Goal: Check status: Check status

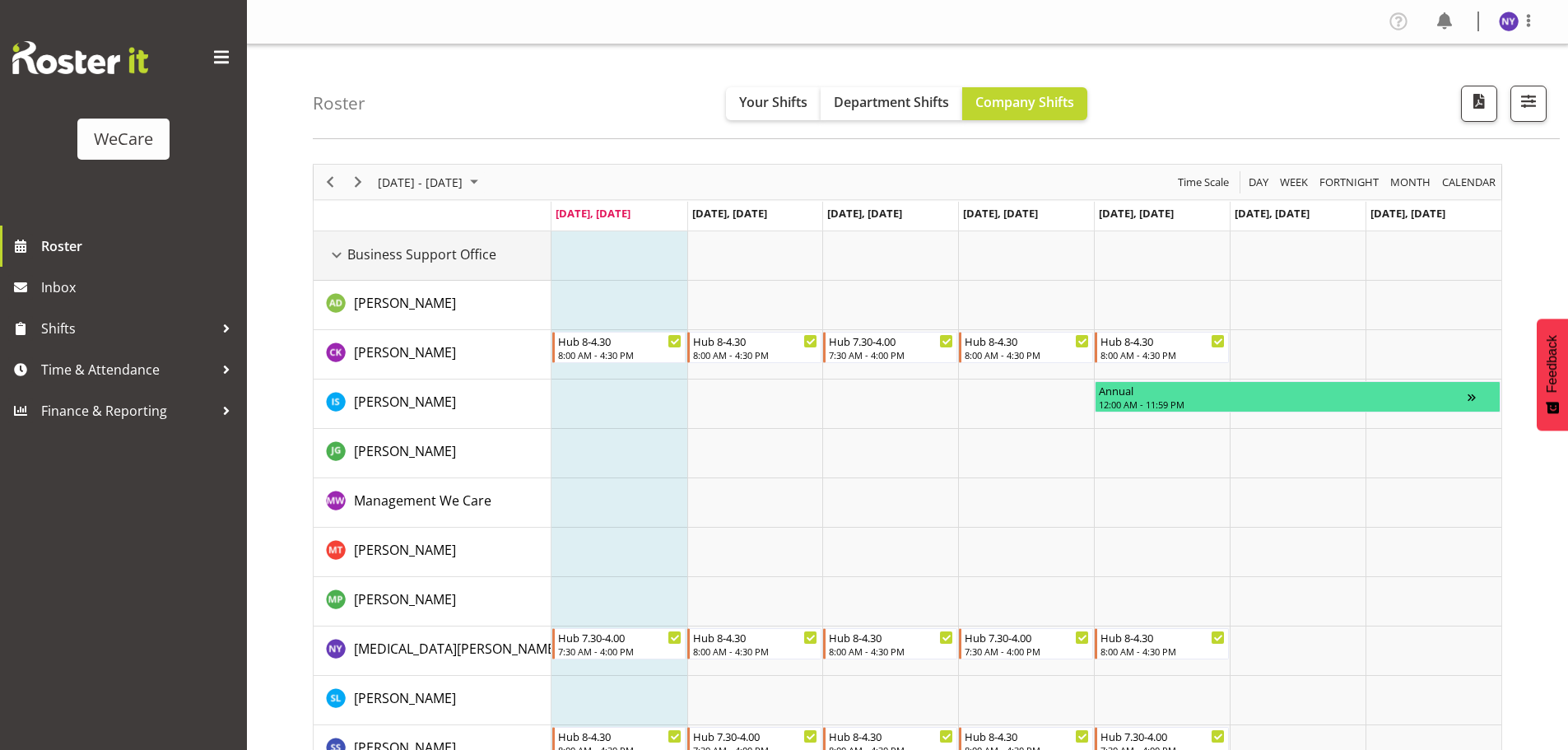
click at [335, 256] on div "Business Support Office resource" at bounding box center [336, 255] width 21 height 21
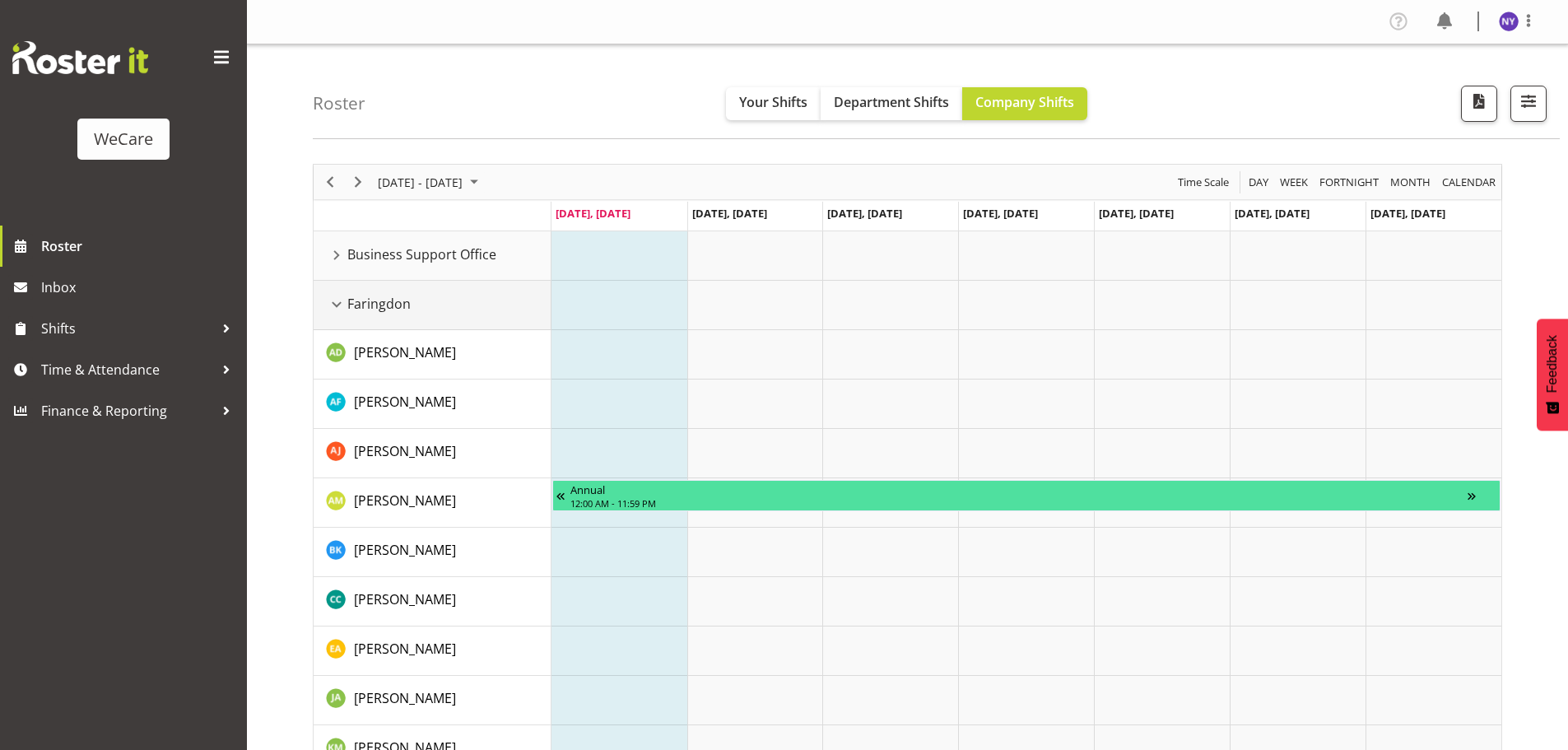
click at [343, 311] on div "Faringdon resource" at bounding box center [336, 304] width 21 height 21
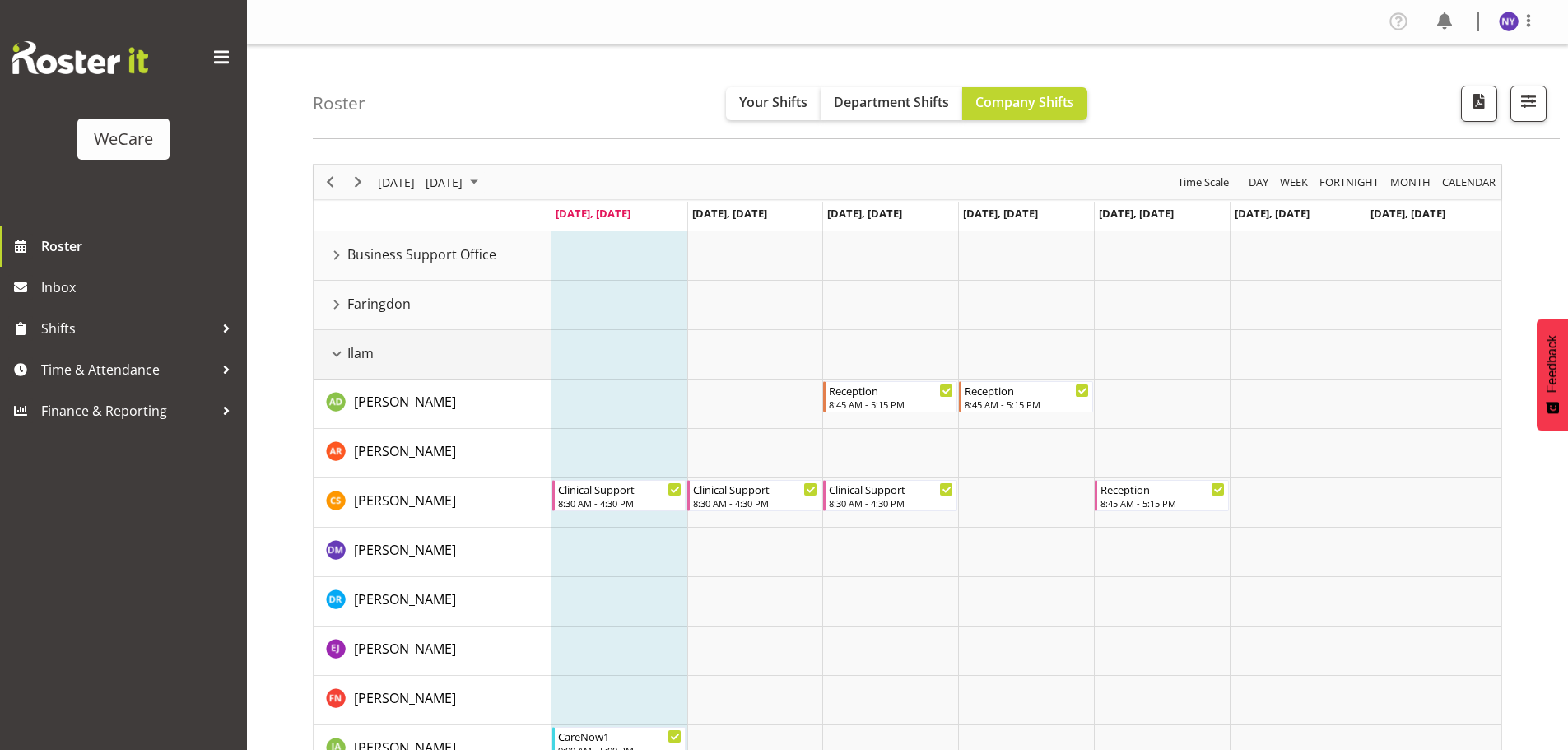
click at [337, 364] on div "Ilam resource" at bounding box center [336, 353] width 21 height 21
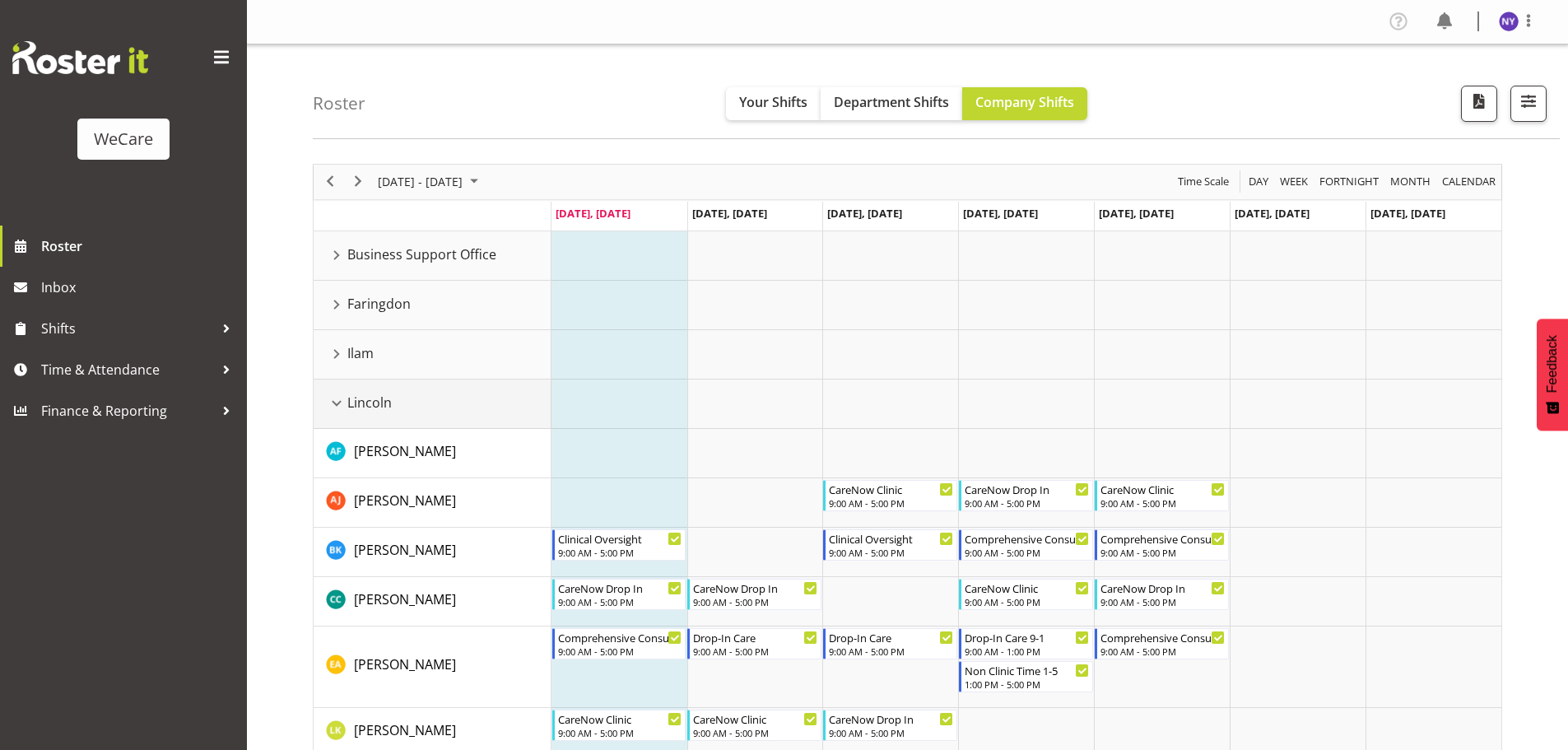
click at [335, 405] on div "Lincoln resource" at bounding box center [336, 403] width 21 height 21
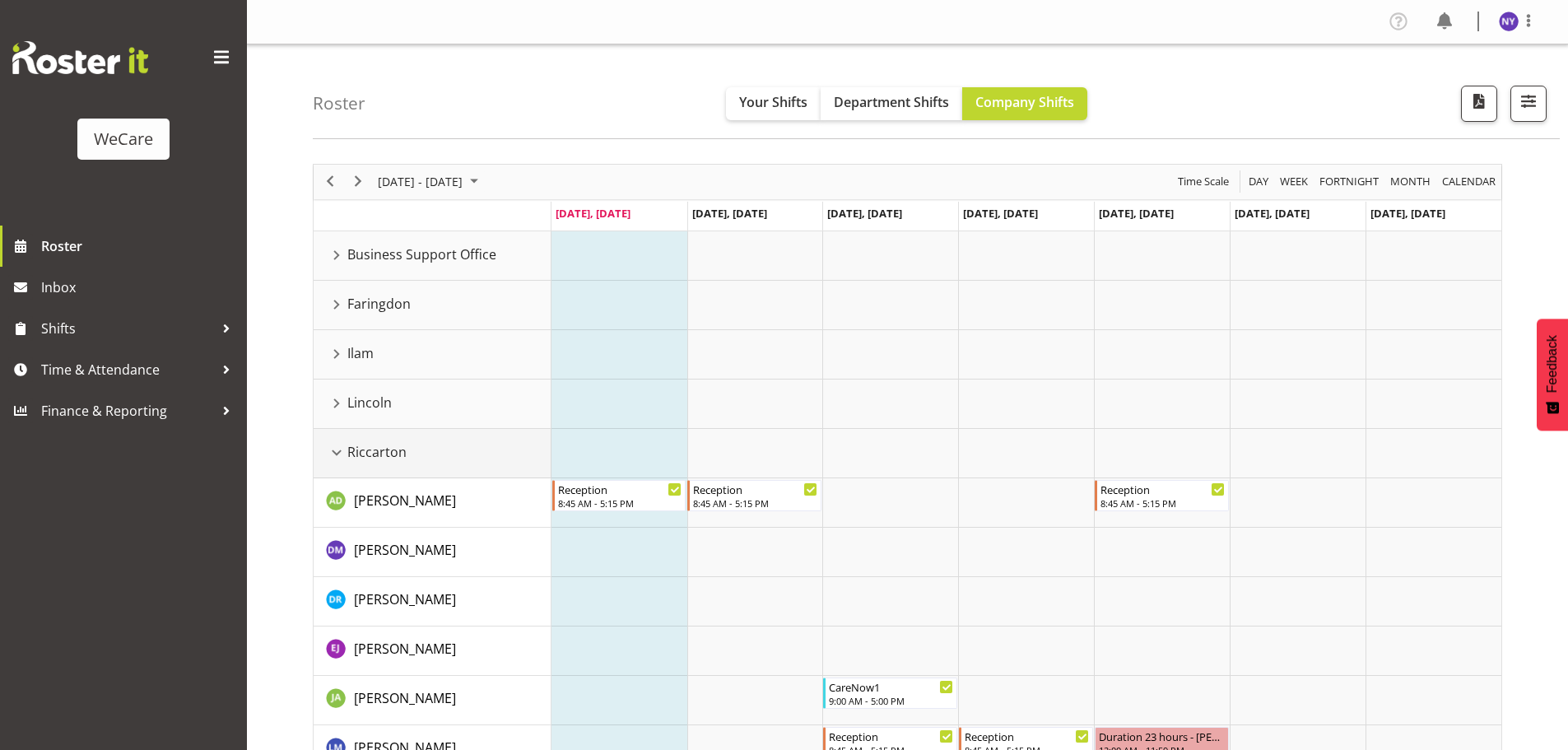
click at [336, 473] on td "Riccarton" at bounding box center [432, 453] width 238 height 49
click at [336, 460] on div "Riccarton resource" at bounding box center [336, 453] width 21 height 21
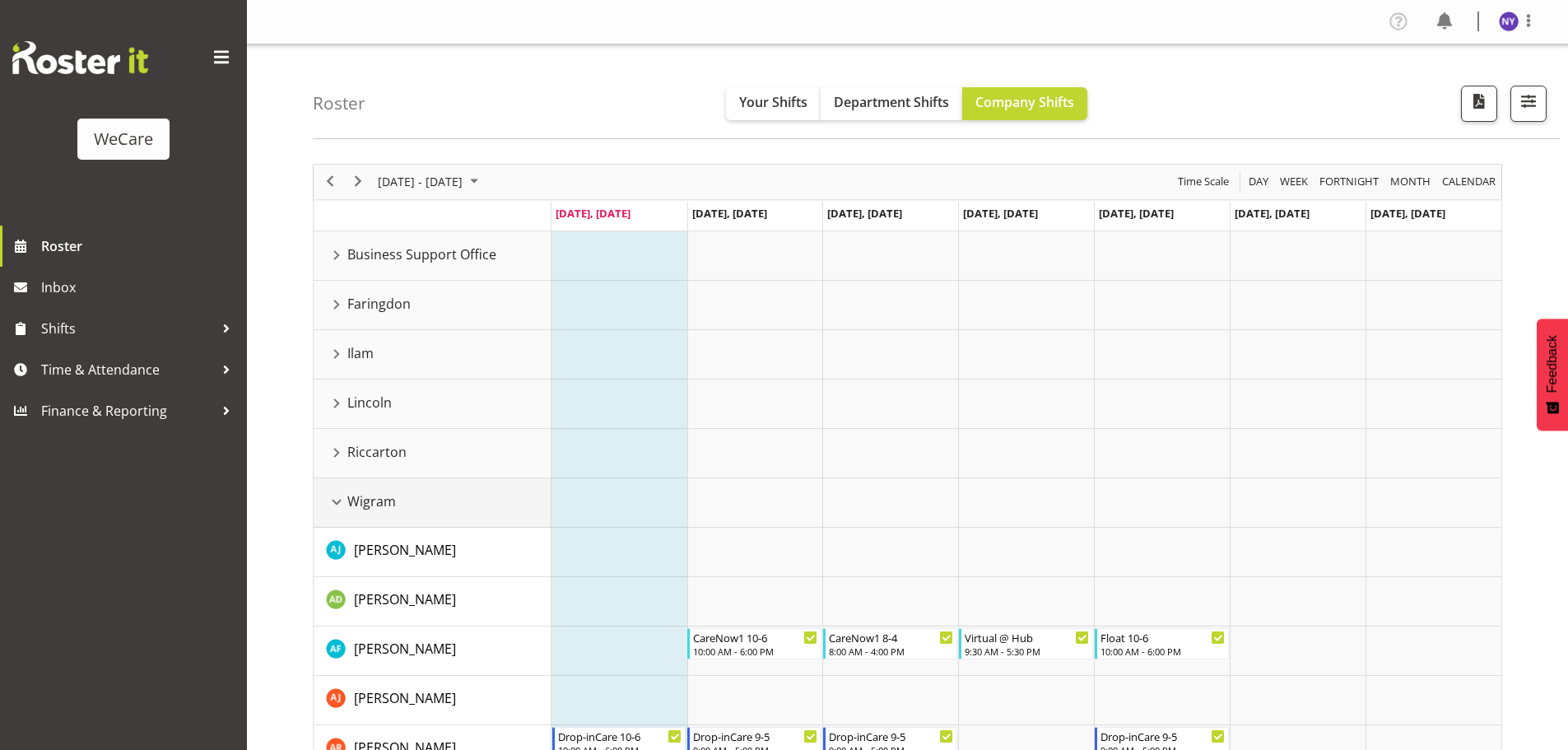
click at [340, 502] on div "Wigram resource" at bounding box center [336, 502] width 21 height 21
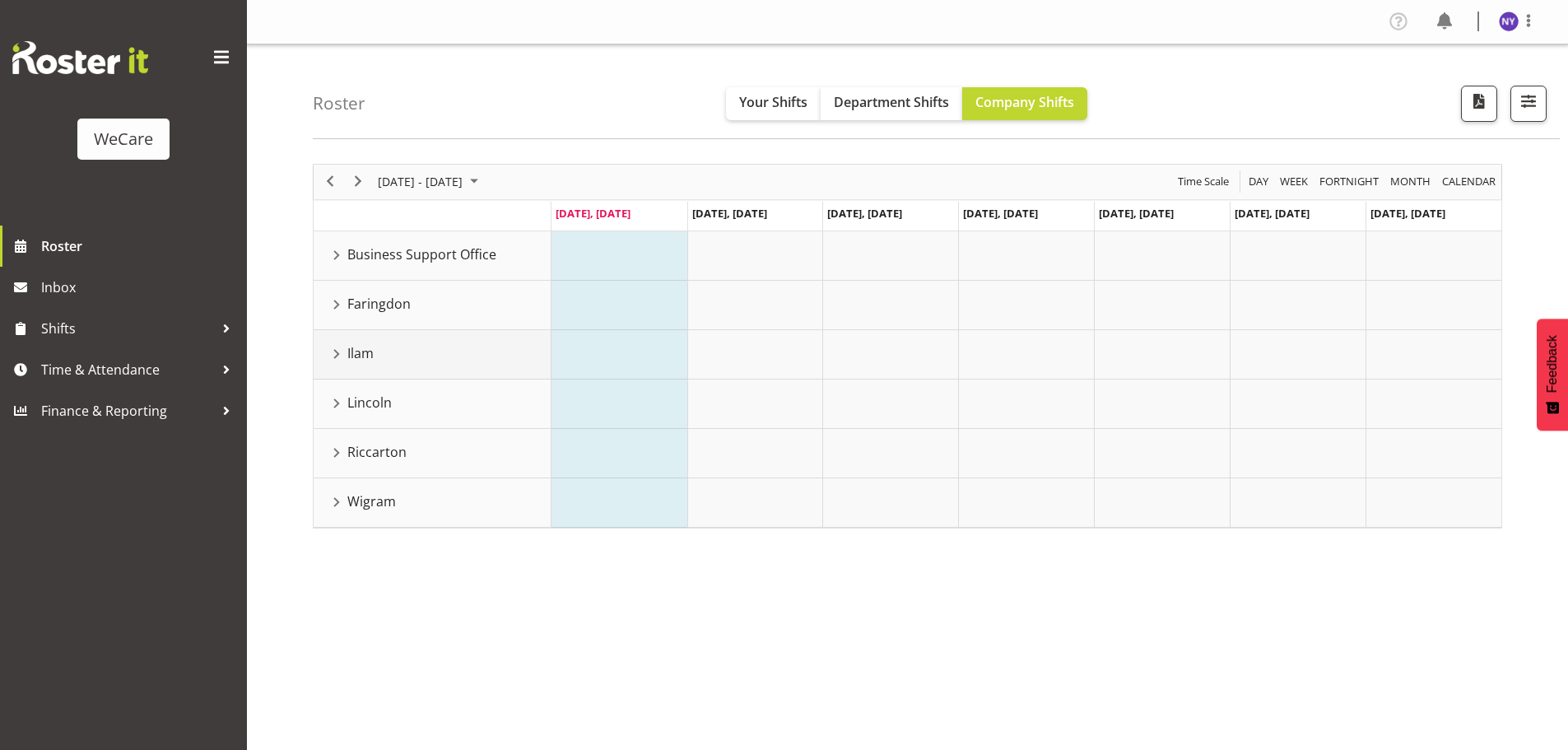
click at [338, 351] on div "Ilam resource" at bounding box center [336, 353] width 21 height 21
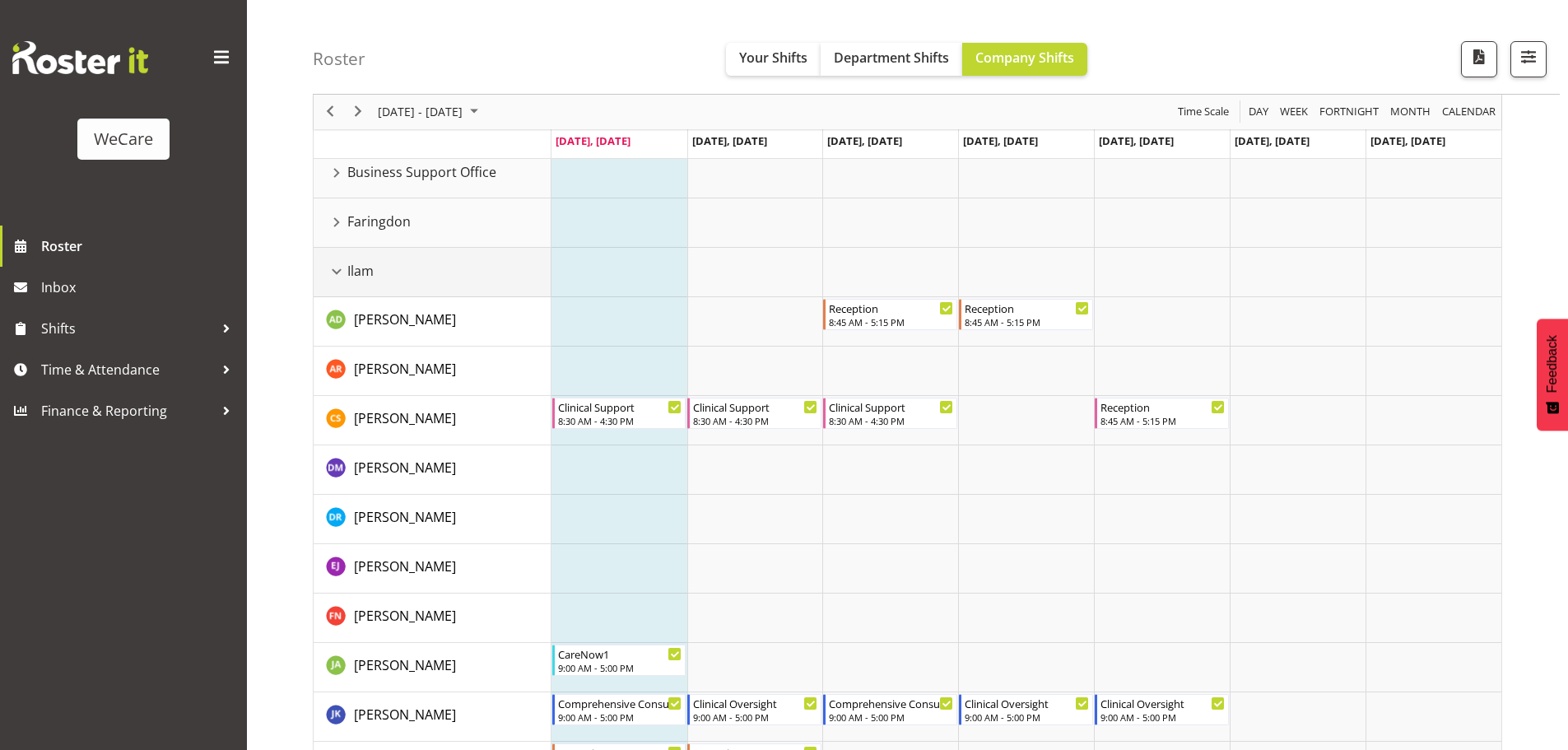
click at [330, 269] on div "Ilam resource" at bounding box center [336, 271] width 21 height 21
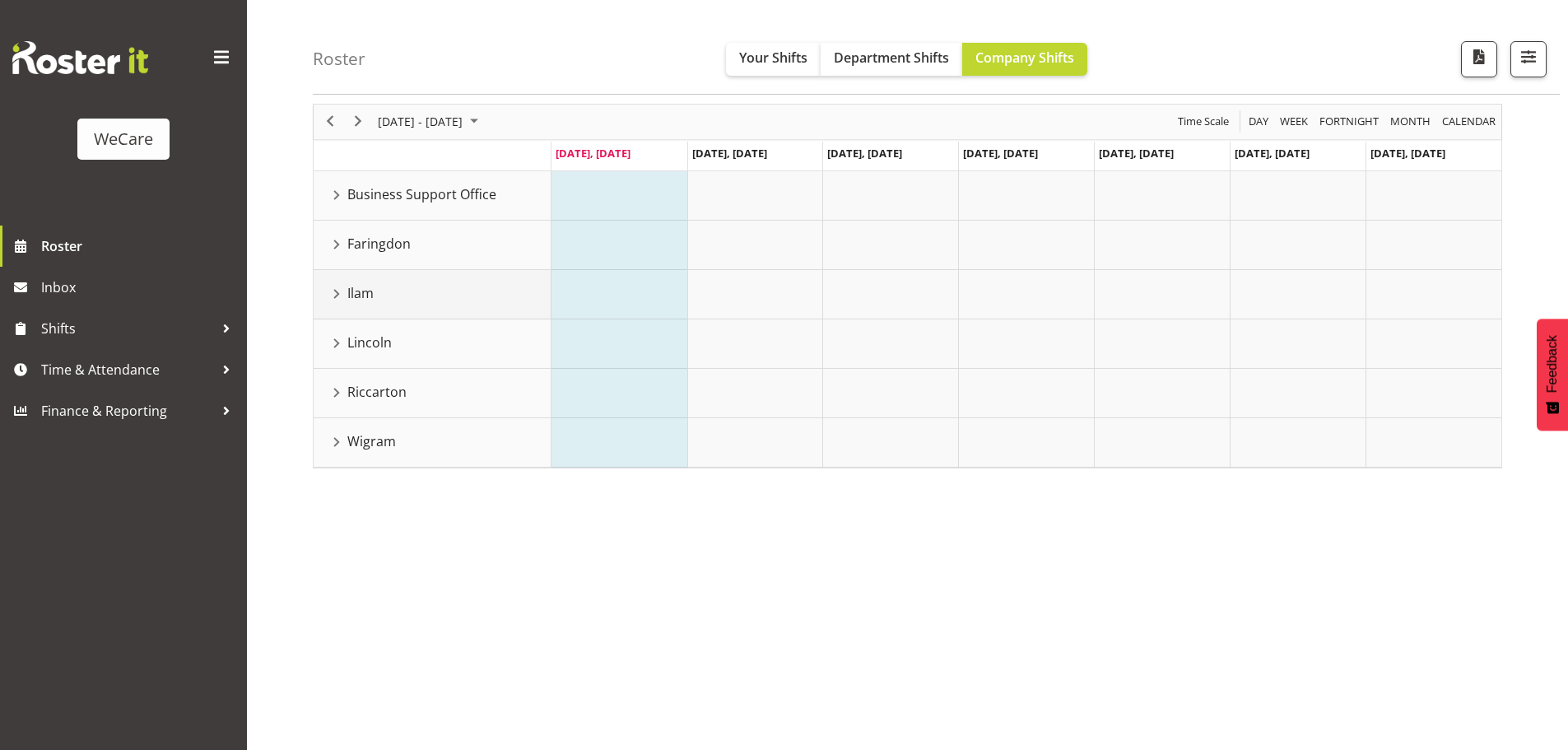
scroll to position [60, 0]
click at [335, 335] on div "Lincoln resource" at bounding box center [336, 343] width 21 height 21
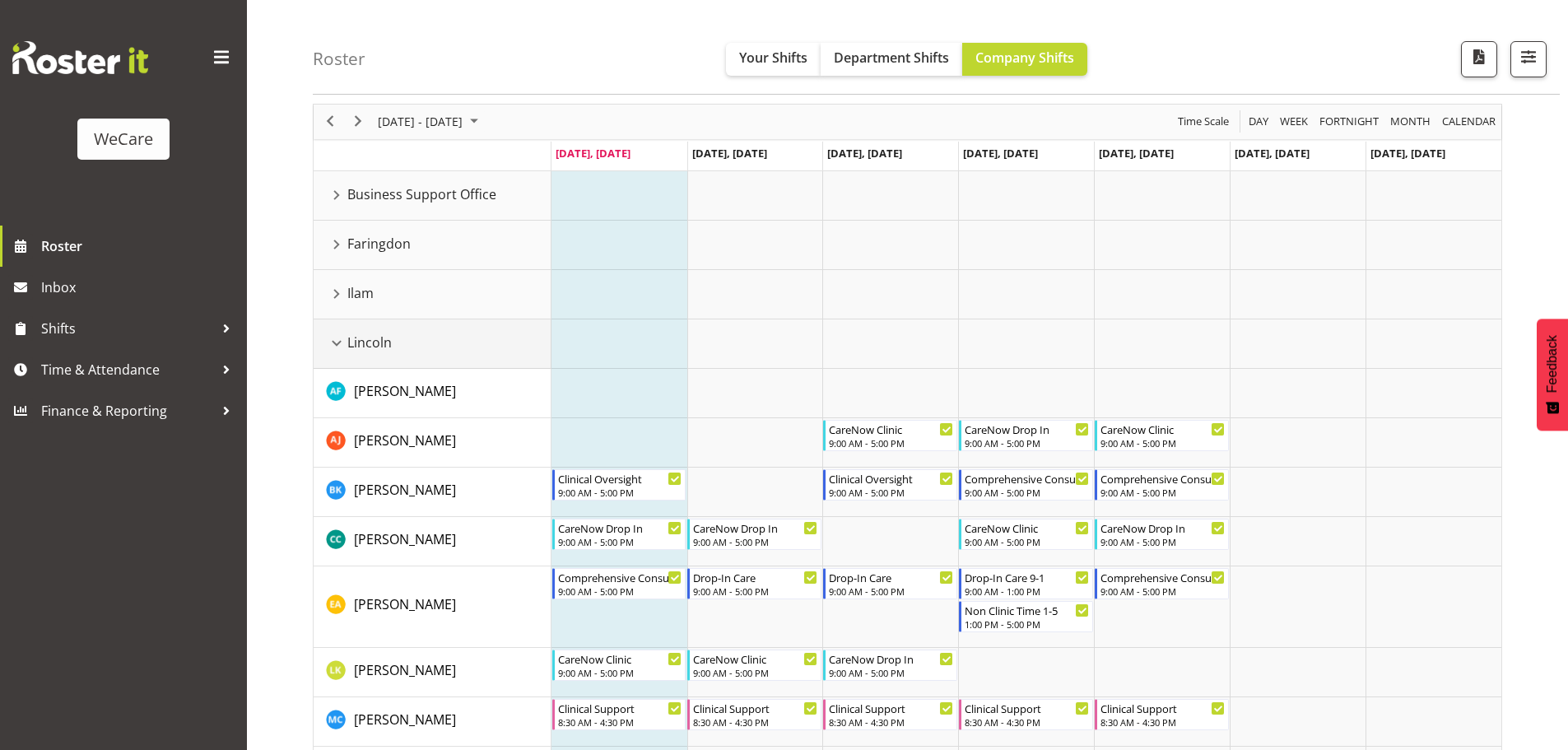
click at [337, 336] on div "Lincoln resource" at bounding box center [336, 343] width 21 height 21
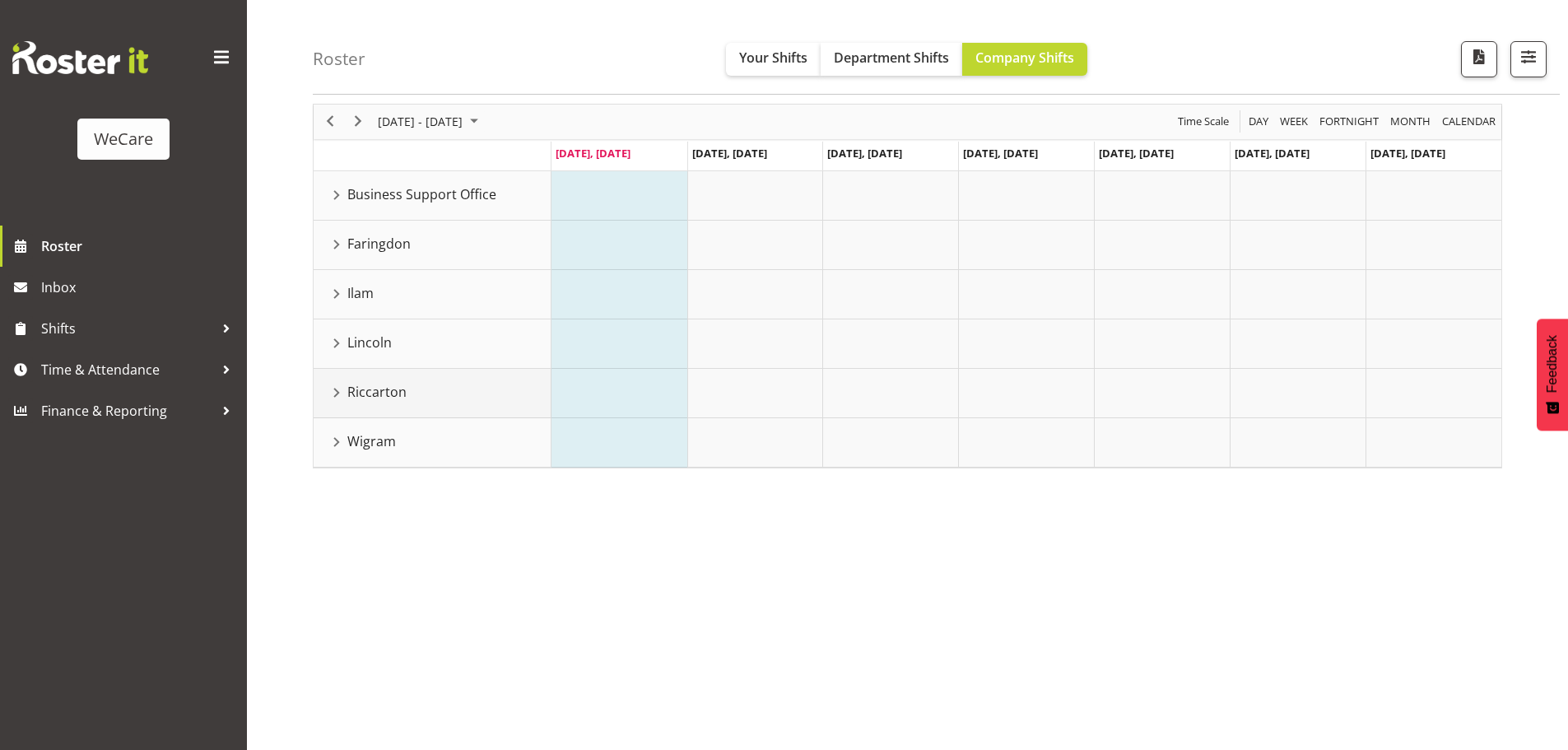
click at [335, 402] on div "Riccarton resource" at bounding box center [336, 392] width 21 height 21
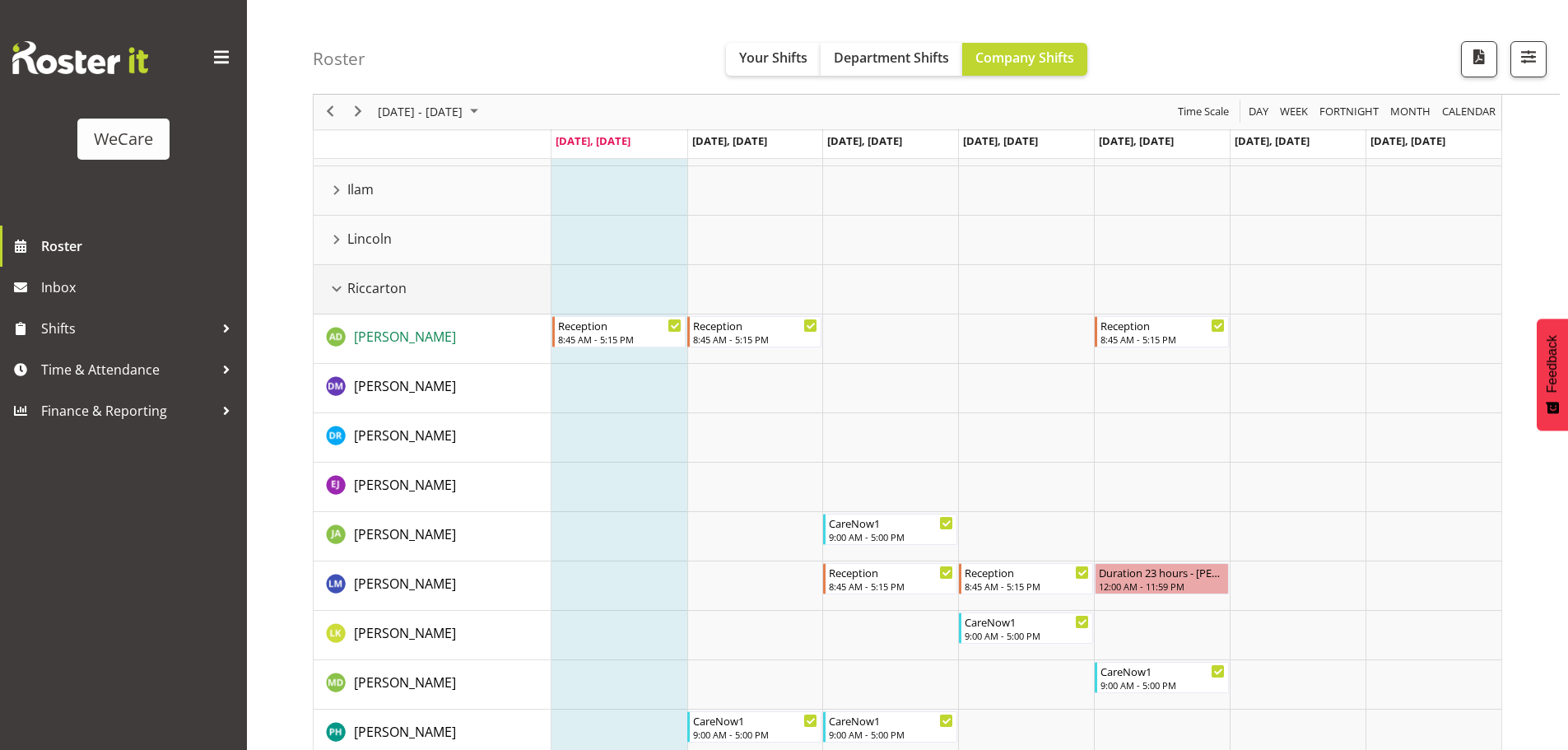
scroll to position [307, 0]
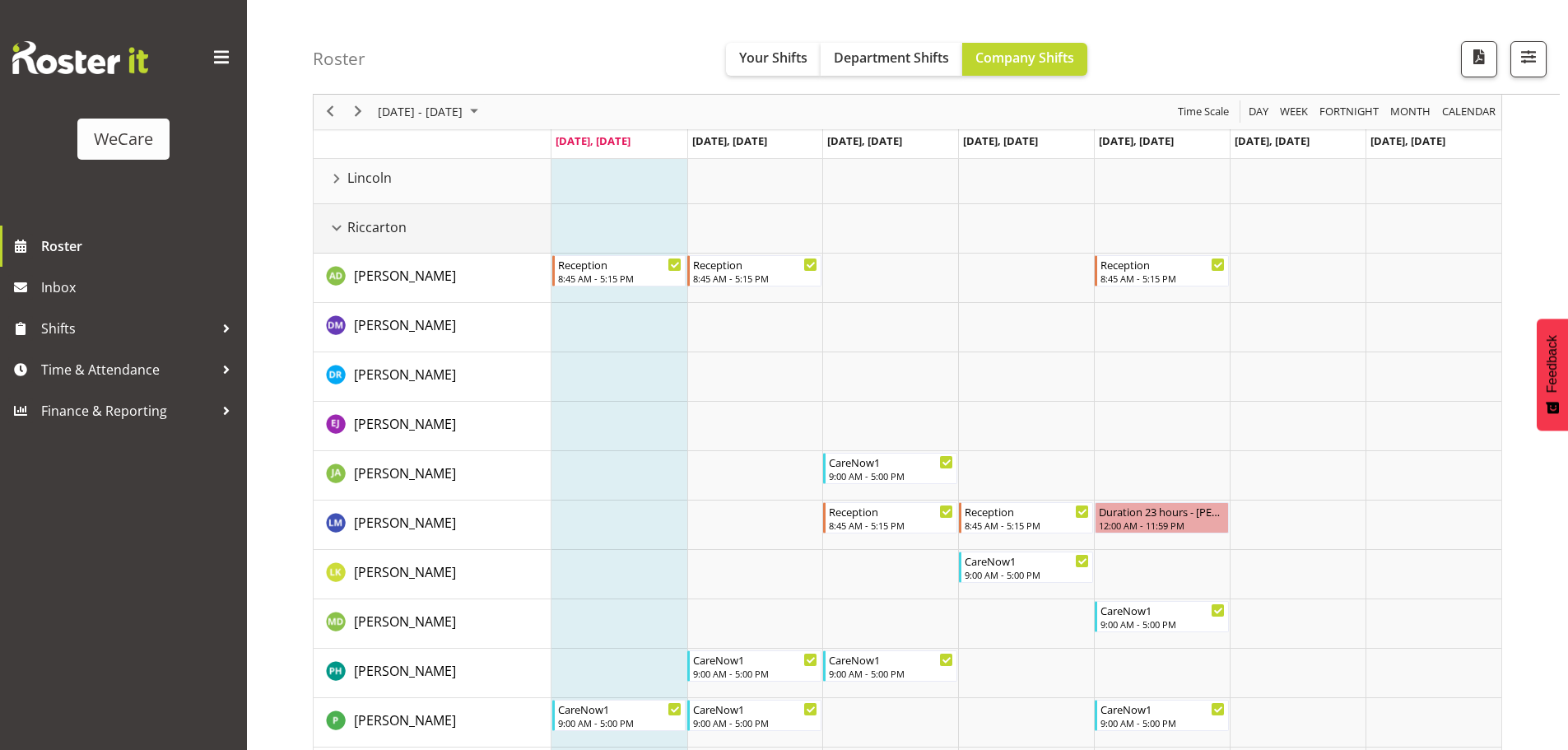
click at [342, 238] on div "Riccarton resource" at bounding box center [336, 227] width 21 height 21
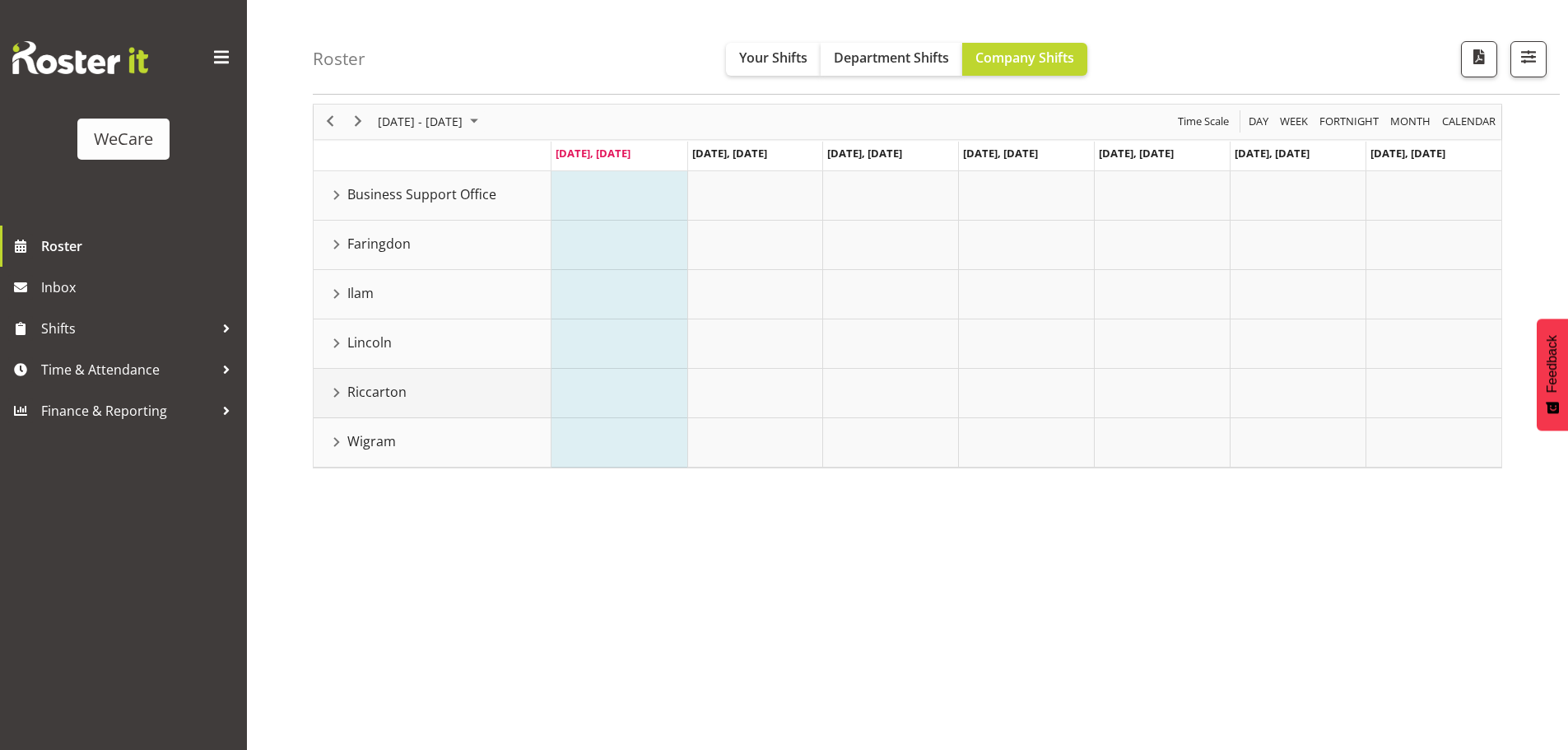
scroll to position [60, 0]
click at [345, 437] on div "Wigram resource" at bounding box center [336, 442] width 21 height 21
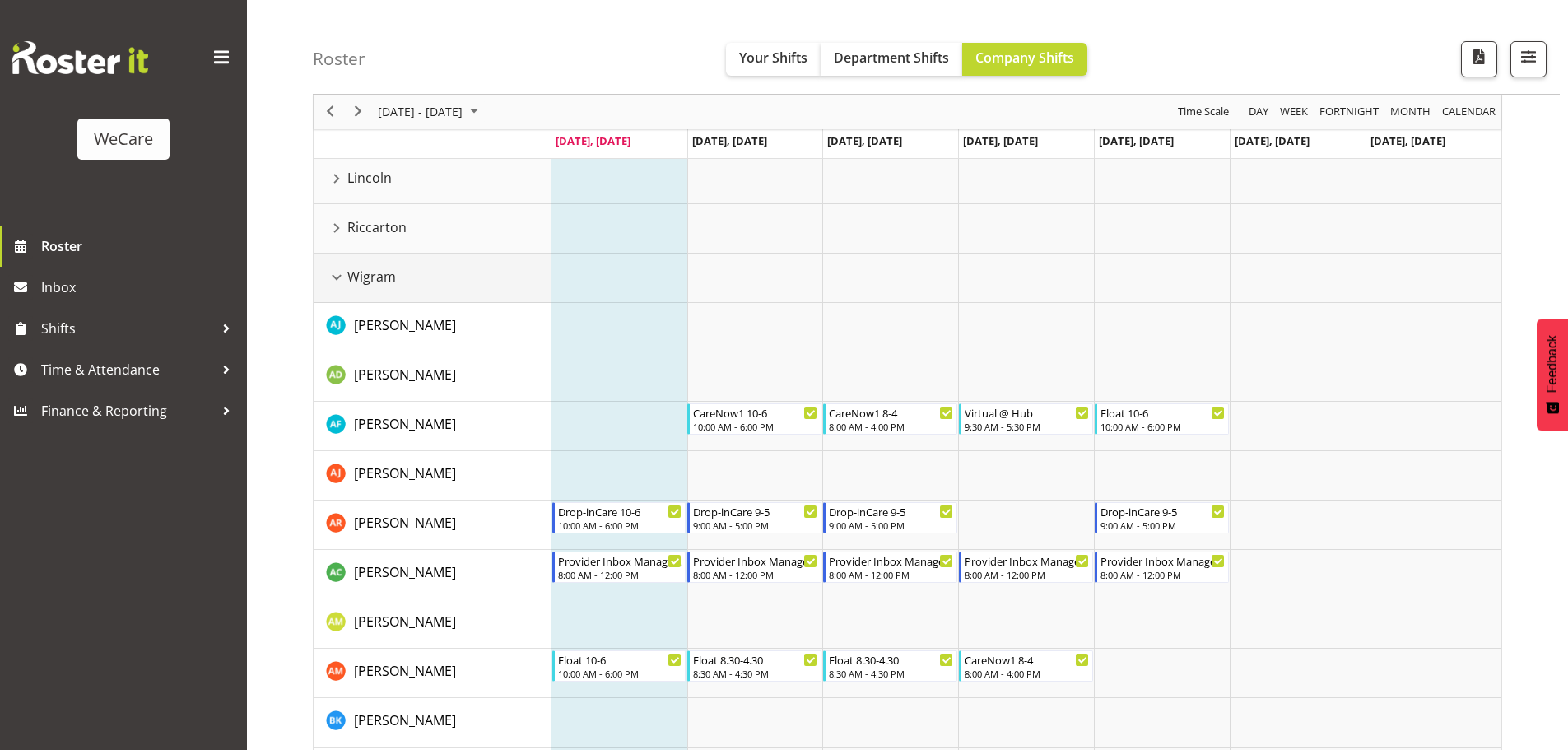
click at [336, 280] on div "Wigram resource" at bounding box center [336, 277] width 21 height 21
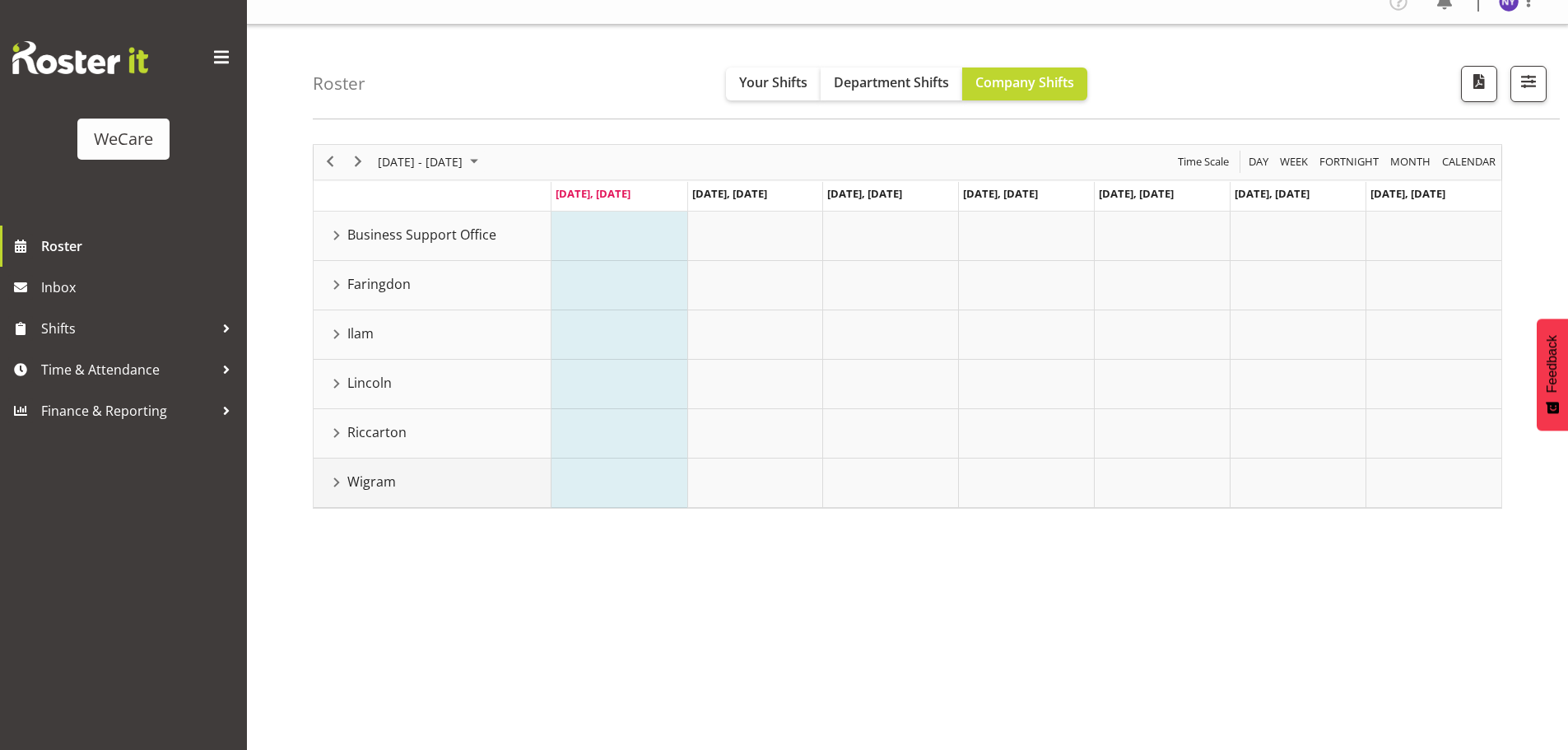
scroll to position [0, 0]
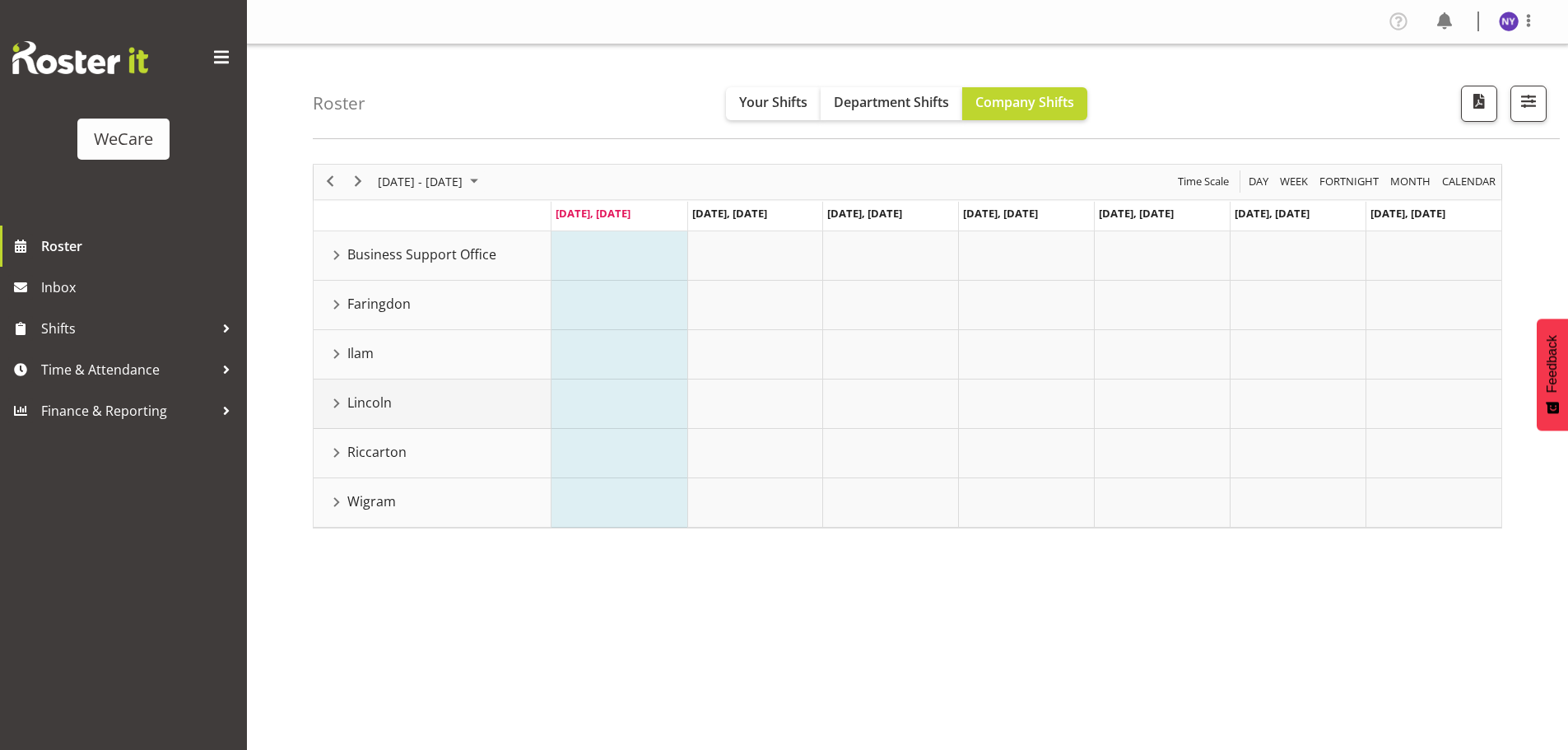
click at [333, 400] on div "Lincoln resource" at bounding box center [336, 403] width 21 height 21
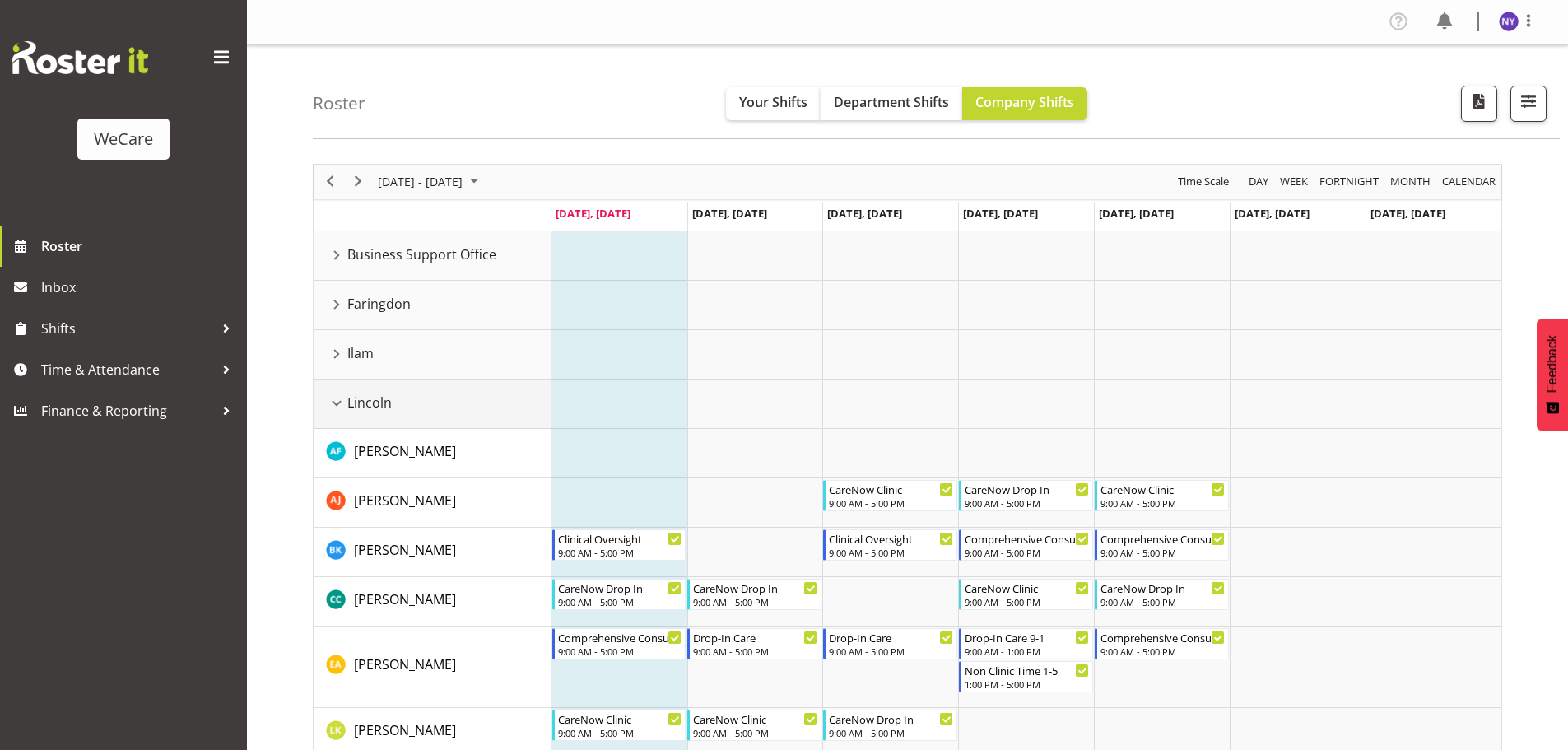
click at [337, 410] on div "Lincoln resource" at bounding box center [336, 403] width 21 height 21
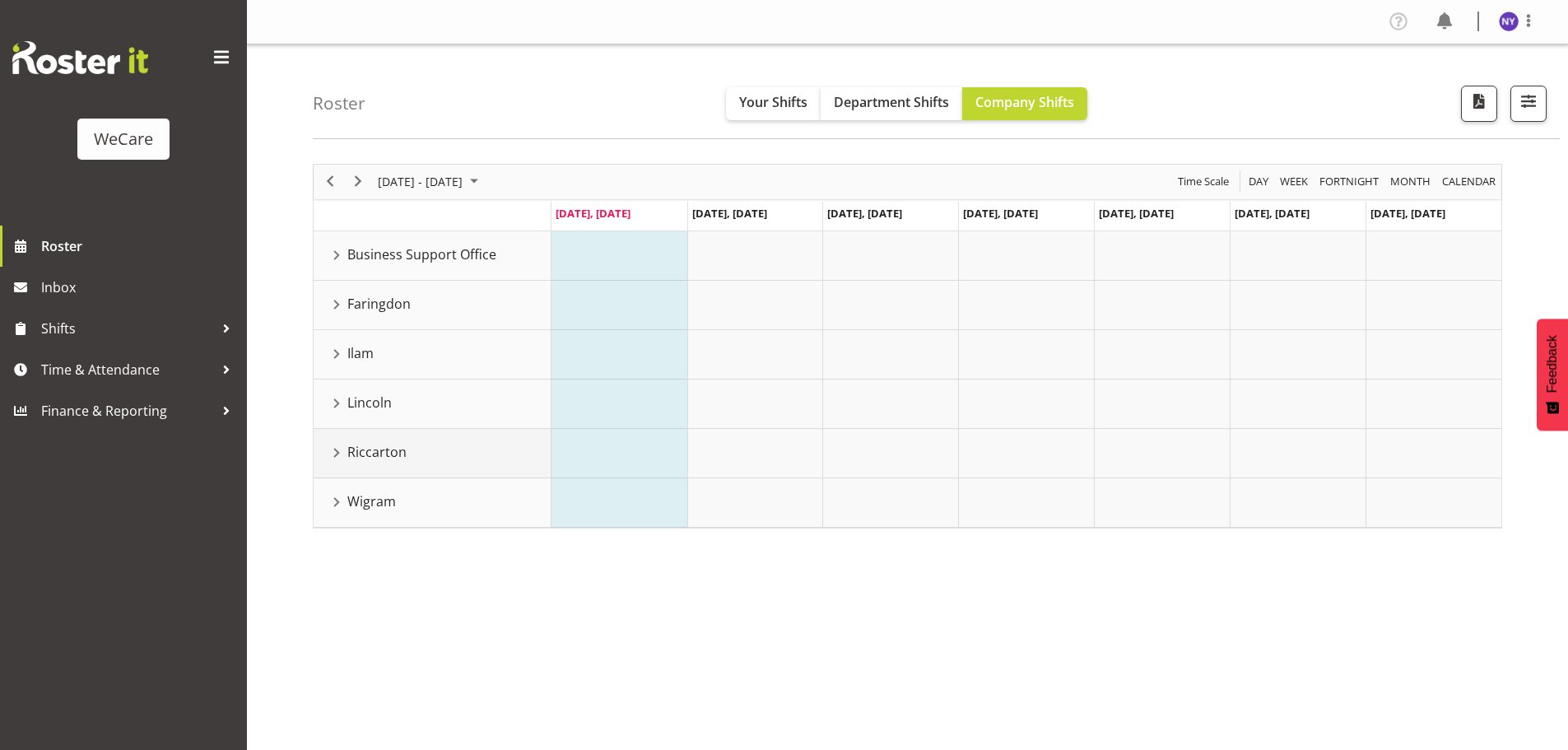
click at [334, 438] on td "Riccarton" at bounding box center [432, 453] width 238 height 49
click at [333, 448] on div "Riccarton resource" at bounding box center [336, 453] width 21 height 21
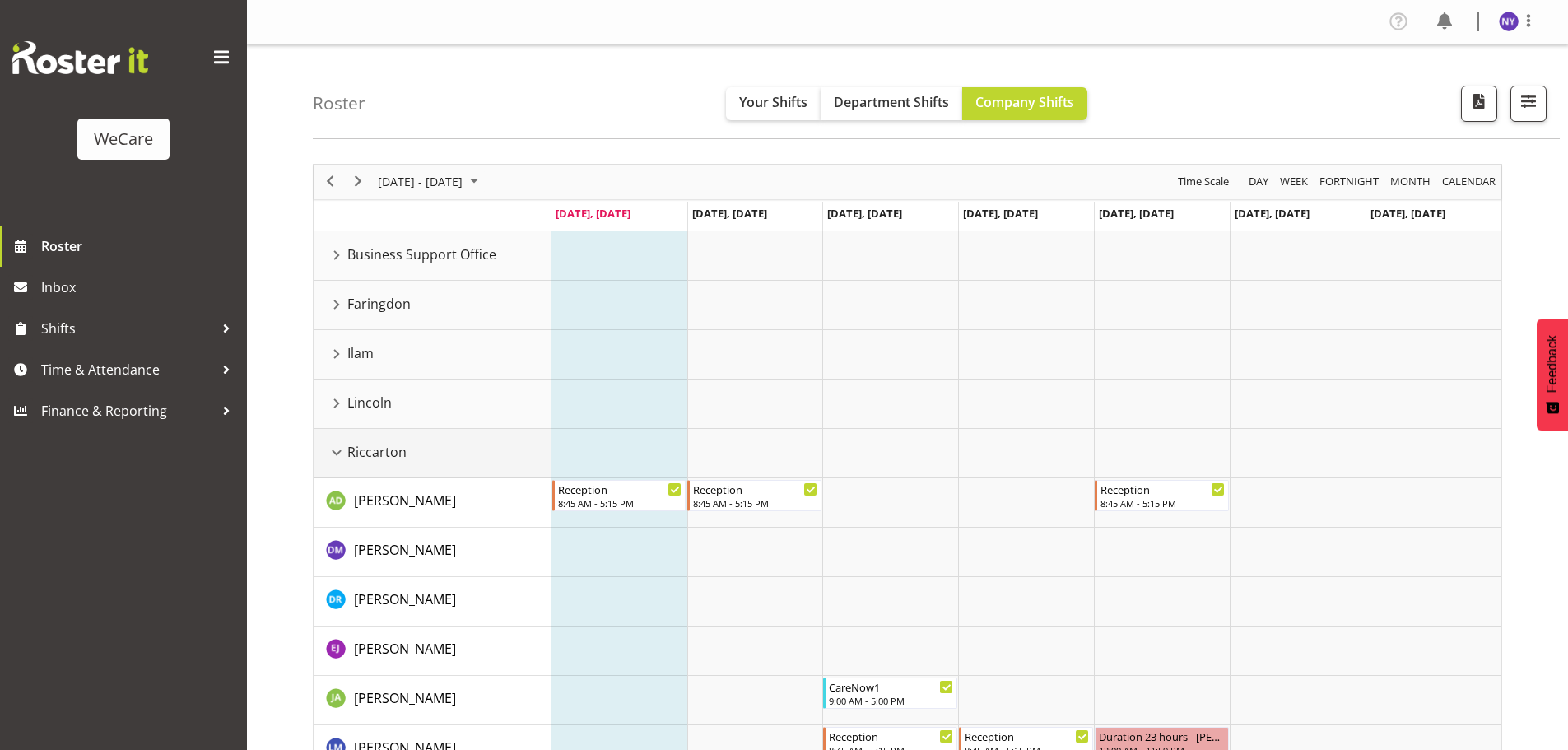
click at [329, 454] on div "Riccarton resource" at bounding box center [336, 453] width 21 height 21
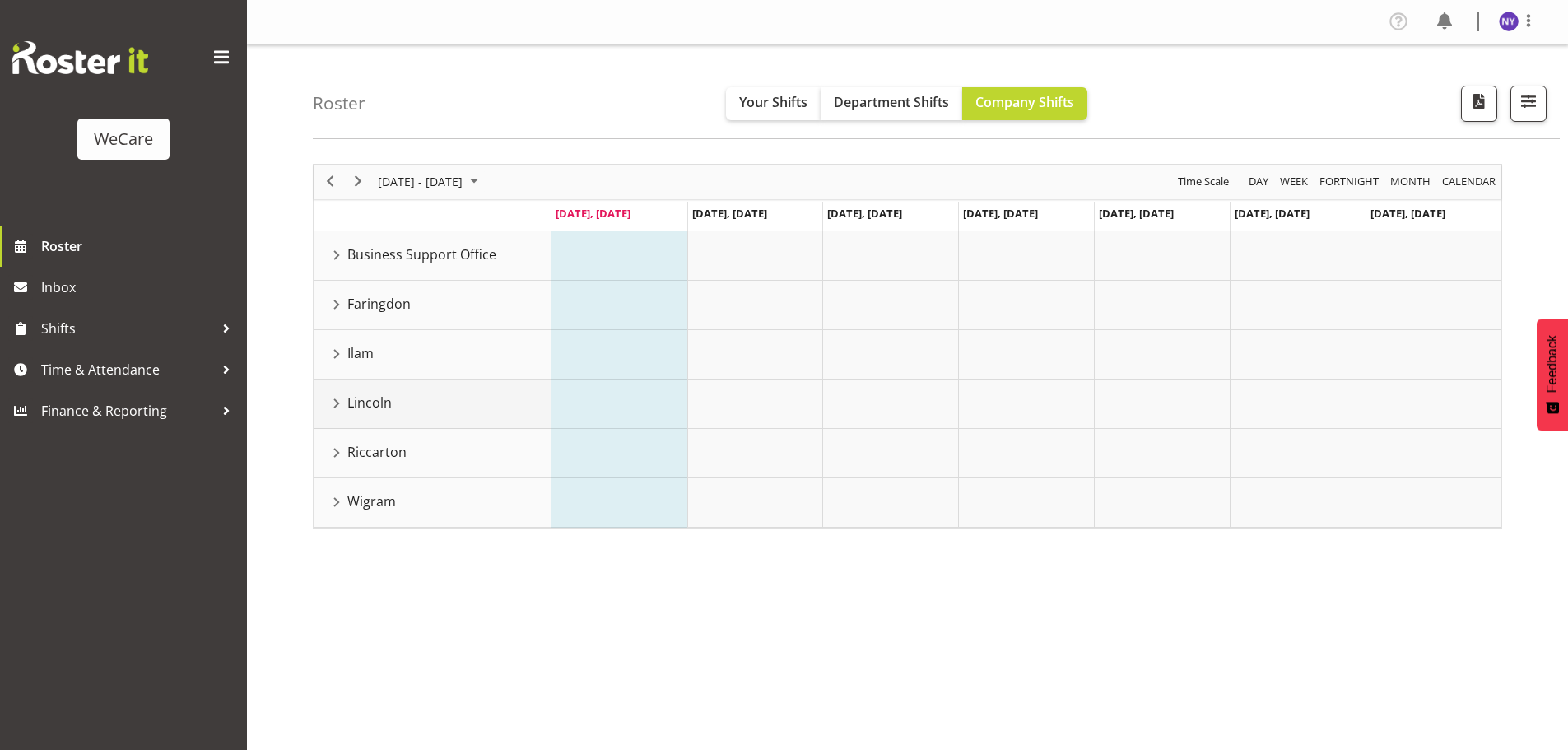
click at [338, 402] on div "Lincoln resource" at bounding box center [336, 403] width 21 height 21
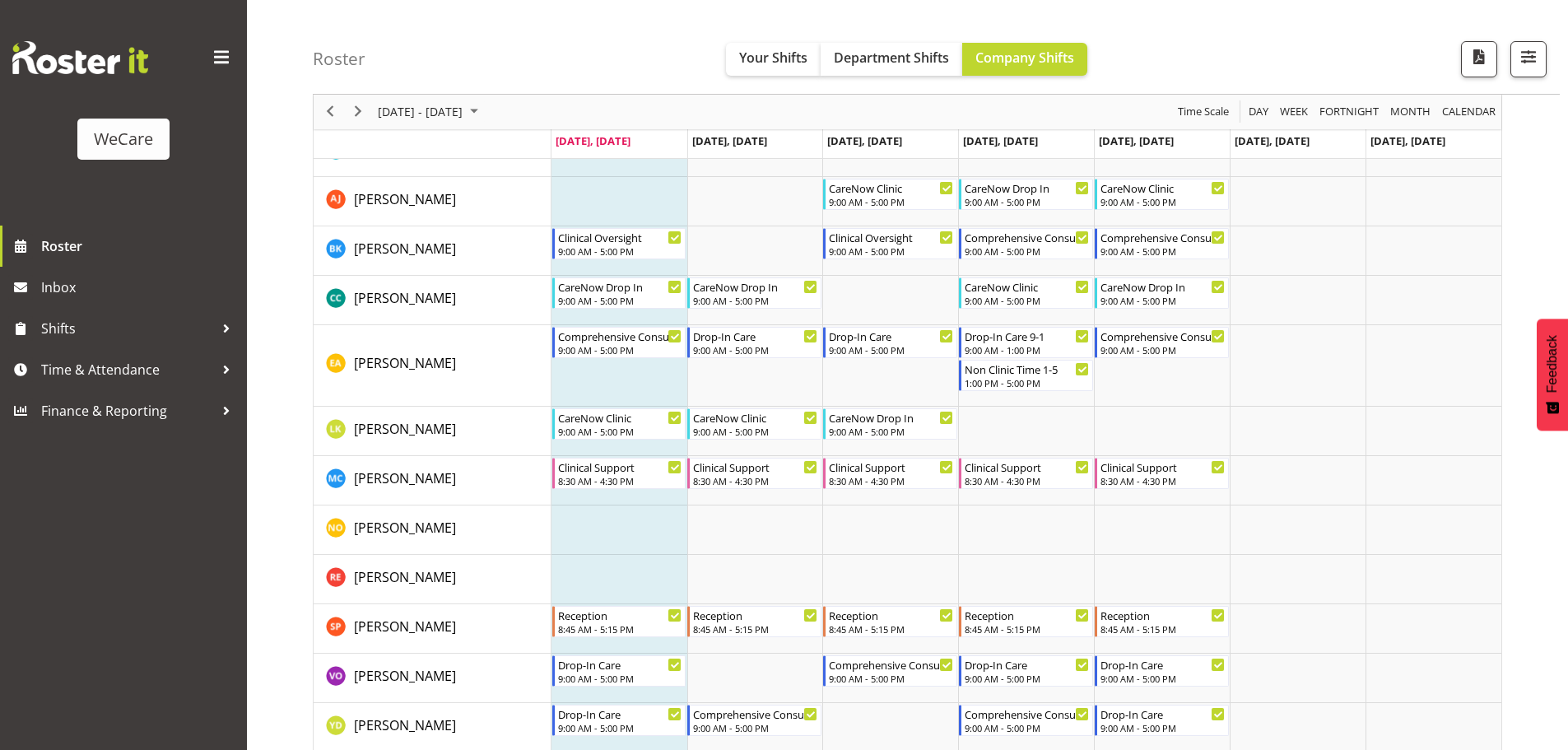
scroll to position [330, 0]
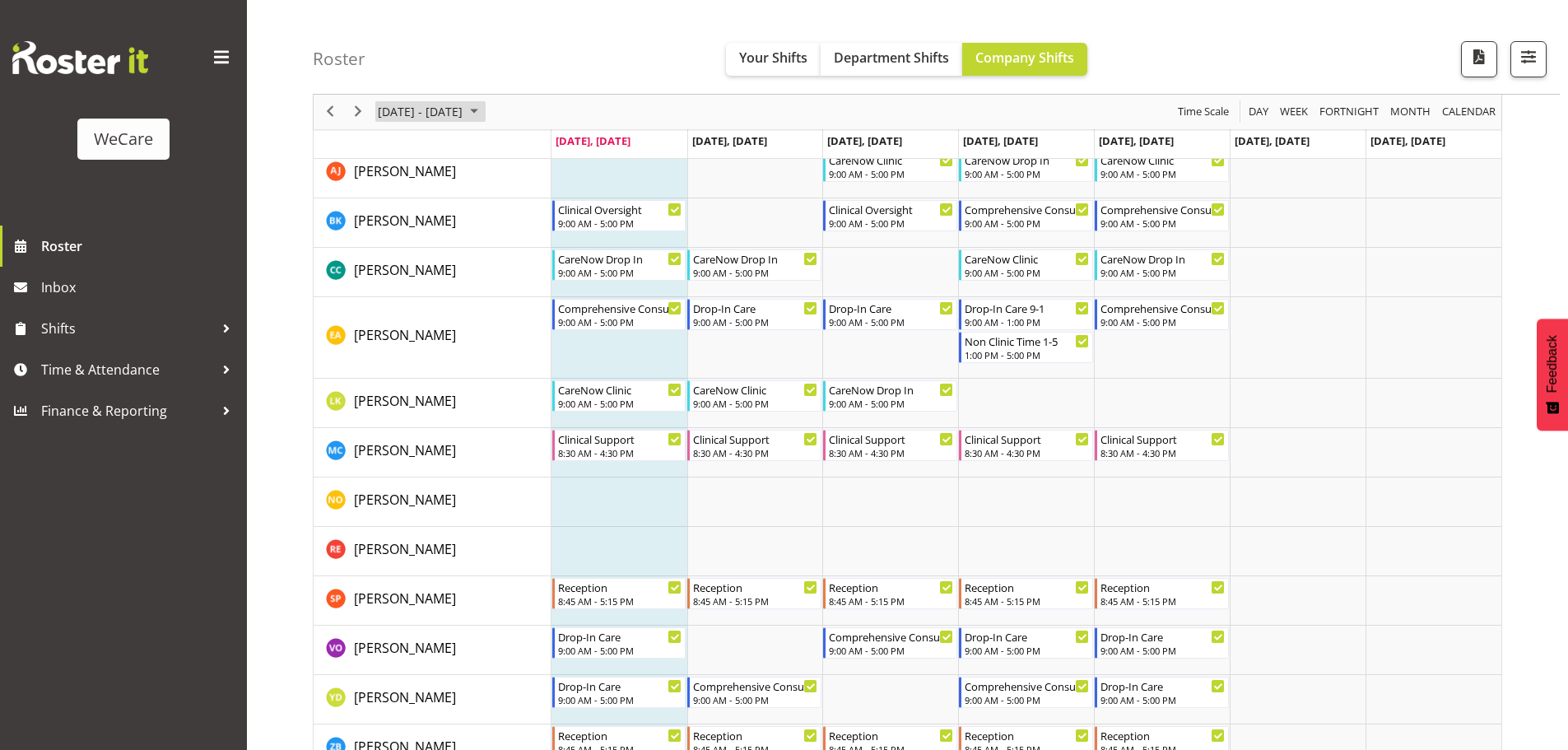
click at [484, 111] on span "August 2025" at bounding box center [474, 112] width 19 height 20
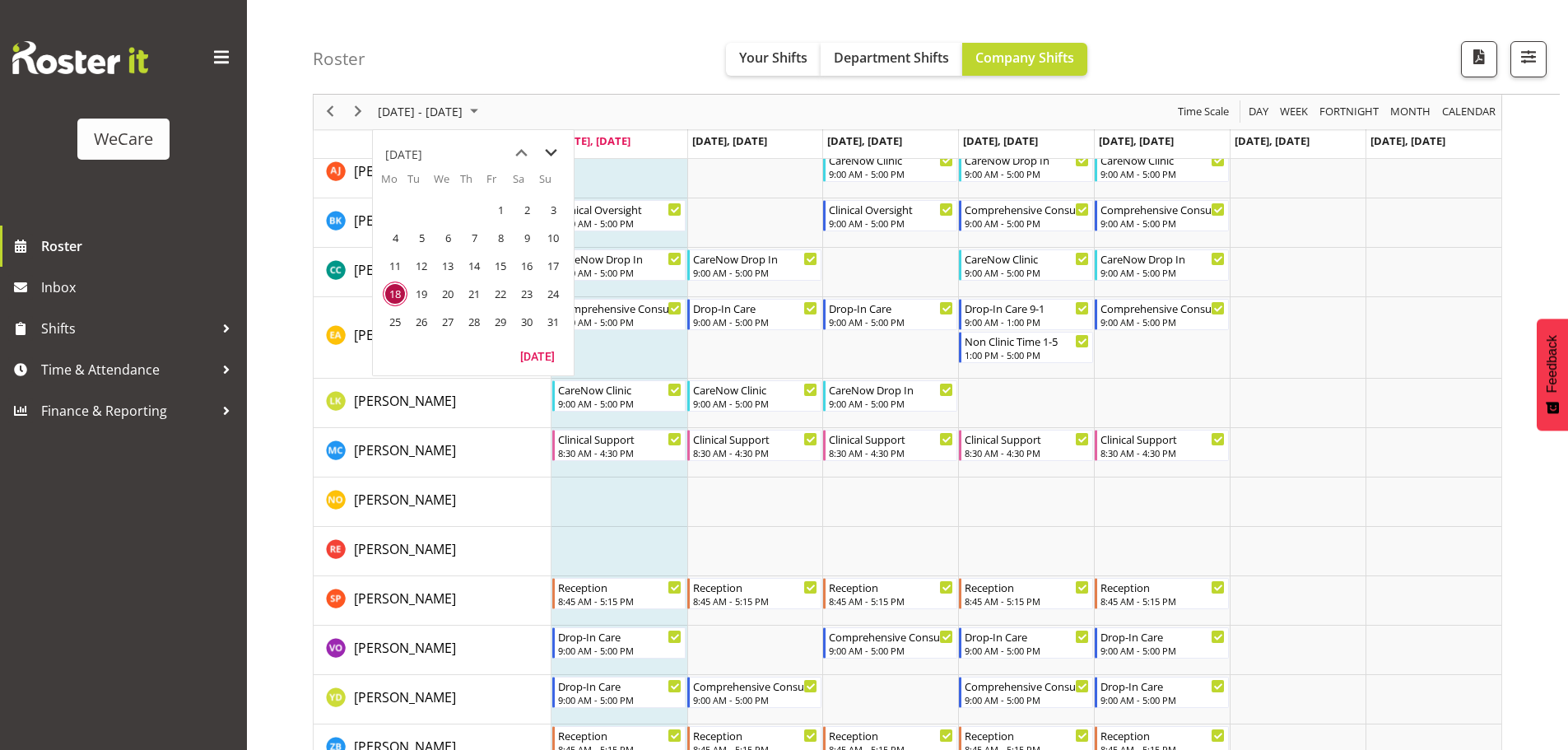
click at [546, 155] on span "next month" at bounding box center [551, 153] width 29 height 30
click at [398, 212] on span "1" at bounding box center [395, 209] width 25 height 25
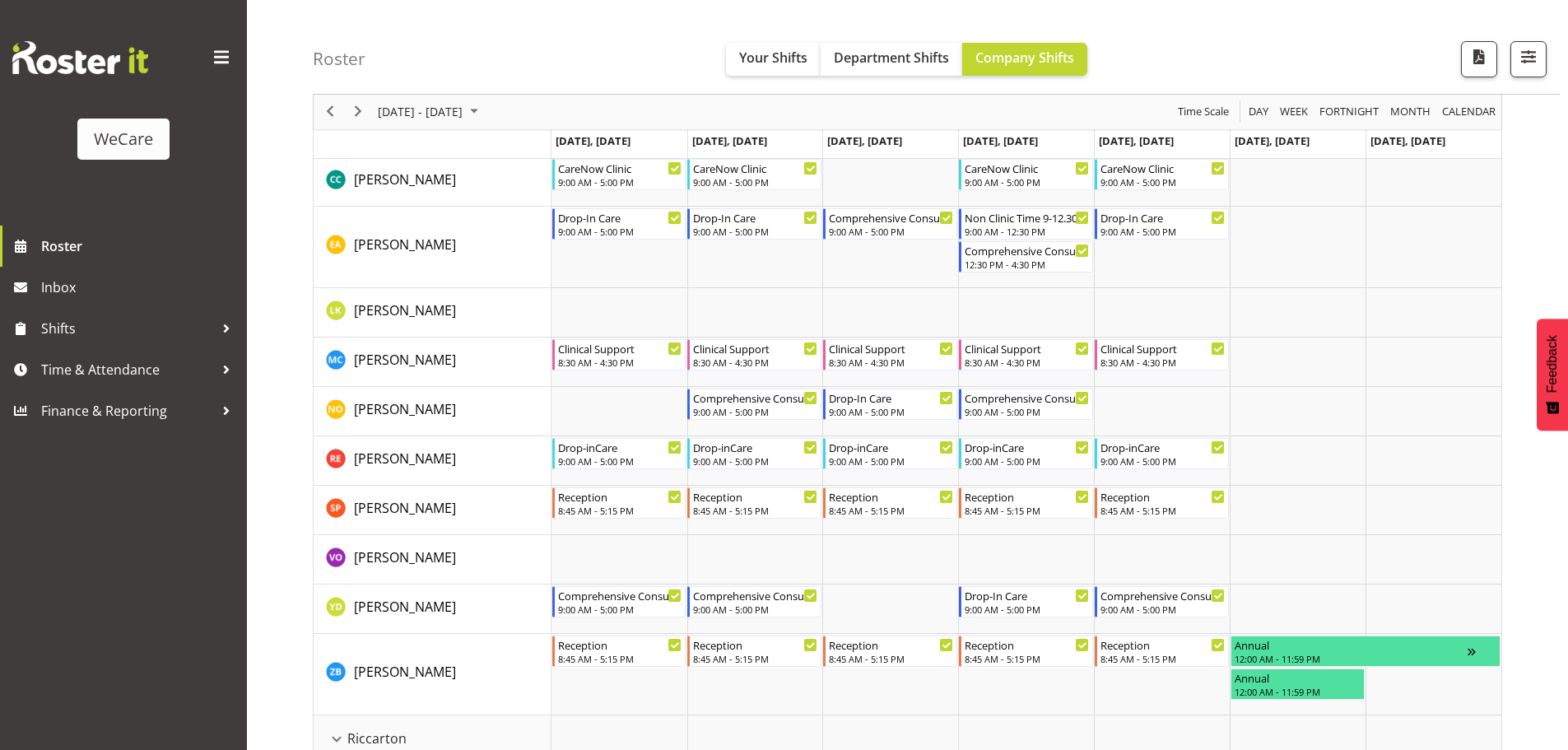
scroll to position [3211, 0]
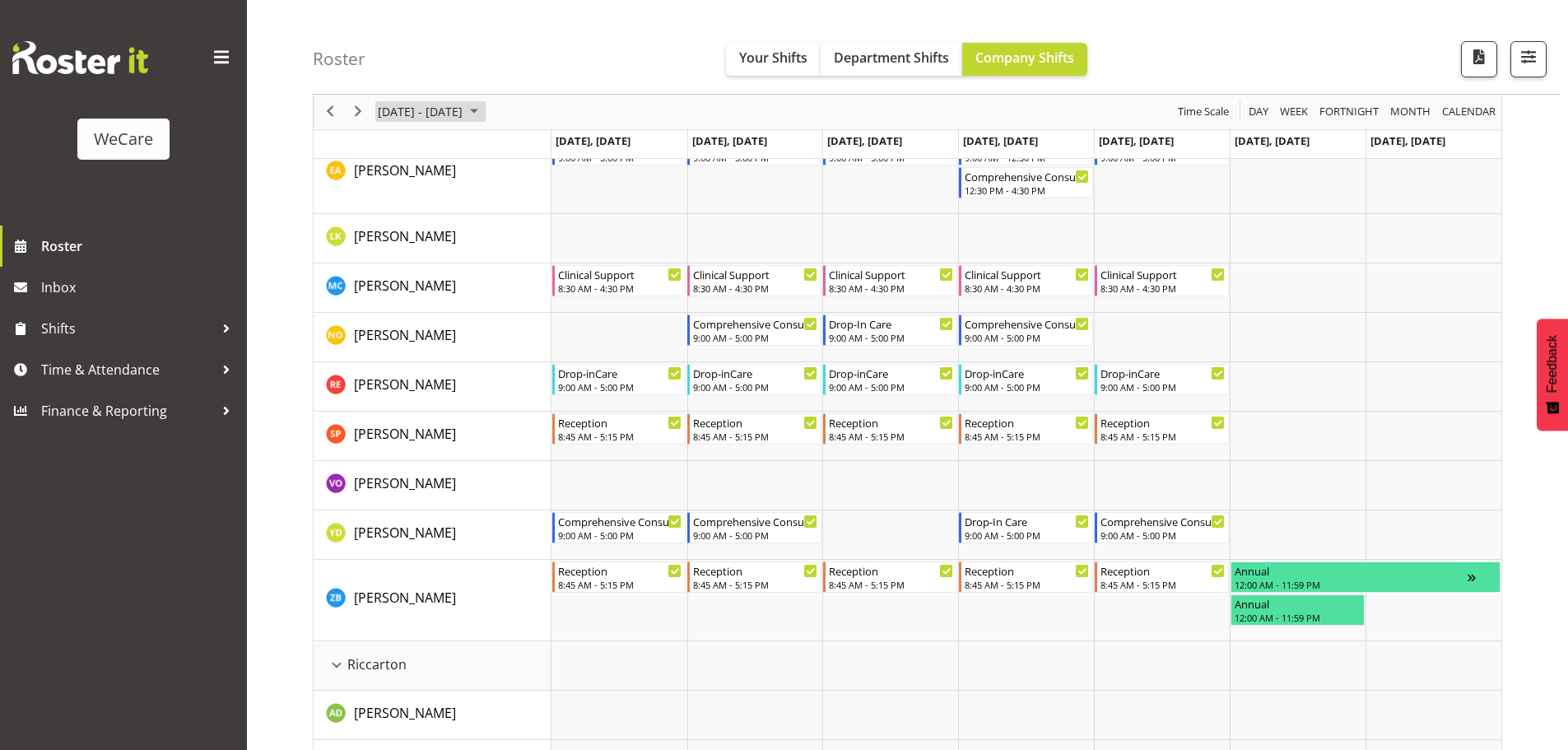
click at [464, 103] on span "[DATE] - [DATE]" at bounding box center [420, 112] width 88 height 20
click at [536, 365] on button "[DATE]" at bounding box center [537, 355] width 56 height 23
